Goal: Task Accomplishment & Management: Manage account settings

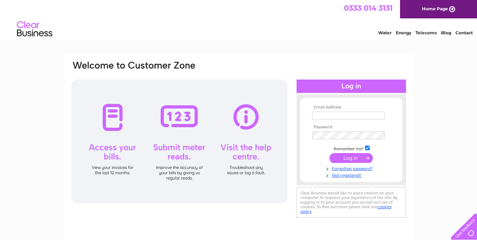
click at [109, 156] on div at bounding box center [179, 141] width 216 height 124
click at [352, 114] on input "text" at bounding box center [348, 116] width 73 height 8
type input "rosiethenev@aol.co.uk"
click at [352, 158] on input "submit" at bounding box center [350, 158] width 43 height 10
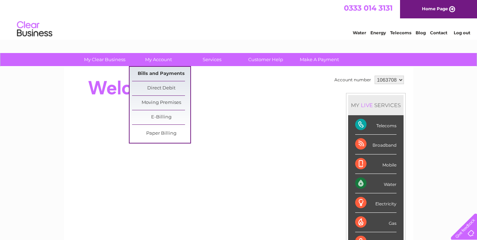
click at [157, 73] on link "Bills and Payments" at bounding box center [161, 74] width 58 height 14
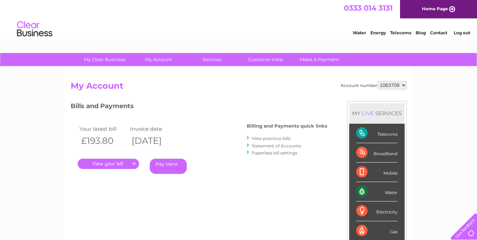
click at [104, 160] on link "." at bounding box center [108, 163] width 61 height 10
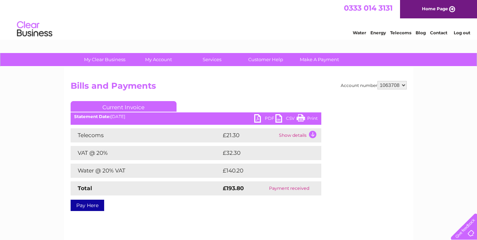
click at [303, 115] on link "Print" at bounding box center [306, 119] width 21 height 10
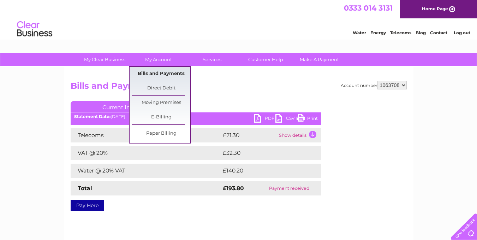
click at [154, 71] on link "Bills and Payments" at bounding box center [161, 74] width 58 height 14
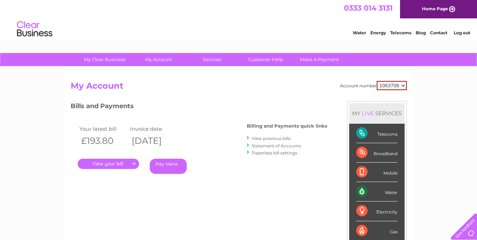
click at [269, 137] on link "View previous bills" at bounding box center [271, 138] width 39 height 5
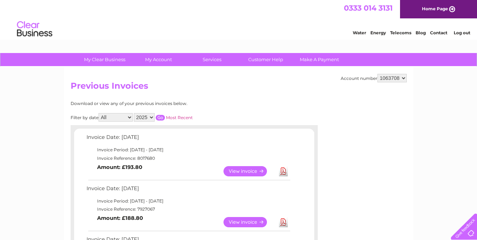
click at [244, 222] on link "View" at bounding box center [249, 222] width 52 height 10
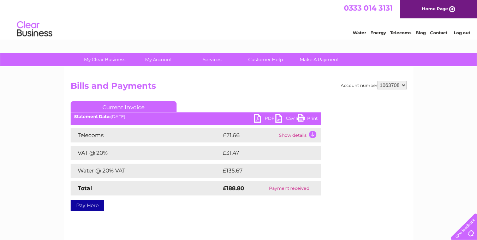
click at [304, 115] on link "Print" at bounding box center [306, 119] width 21 height 10
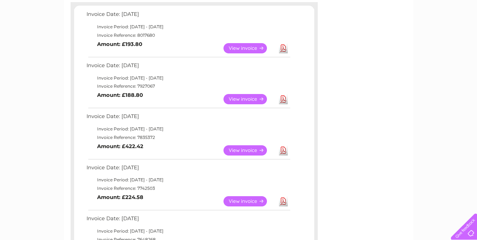
scroll to position [122, 0]
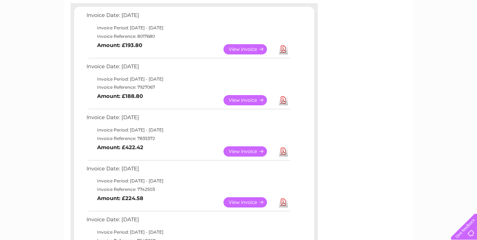
click at [249, 150] on link "View" at bounding box center [249, 151] width 52 height 10
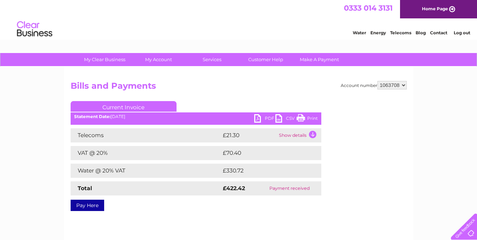
click at [300, 116] on link "Print" at bounding box center [306, 119] width 21 height 10
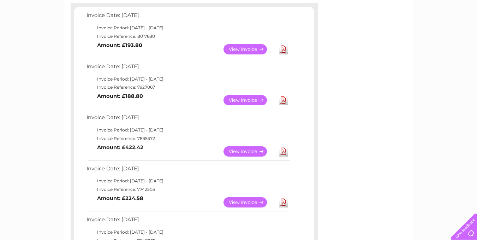
click at [251, 202] on link "View" at bounding box center [249, 202] width 52 height 10
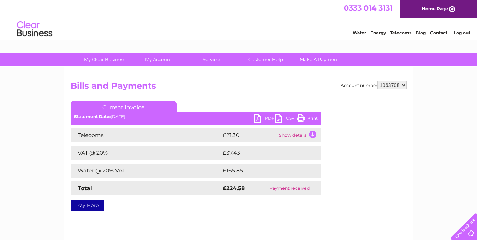
click at [312, 116] on link "Print" at bounding box center [306, 119] width 21 height 10
click at [461, 31] on link "Log out" at bounding box center [462, 32] width 17 height 5
